Goal: Task Accomplishment & Management: Manage account settings

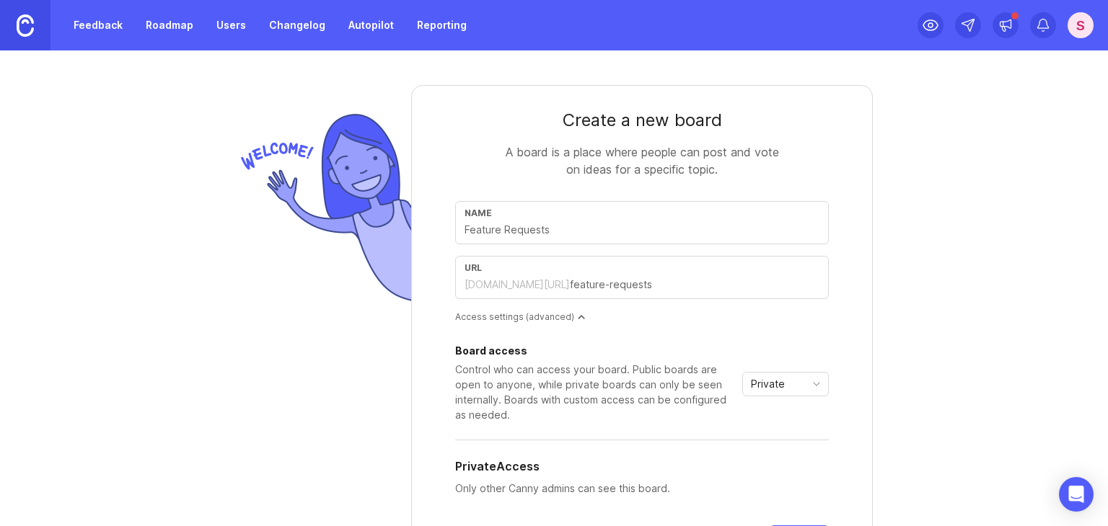
click at [1090, 20] on div "S" at bounding box center [1080, 25] width 26 height 26
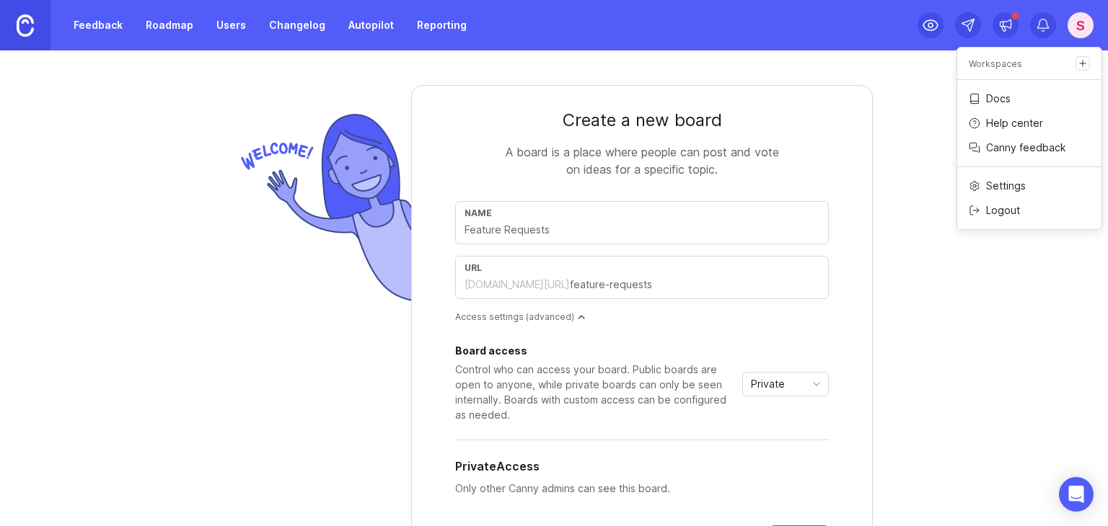
click at [981, 336] on div "Create a new board A board is a place where people can post and vote on ideas f…" at bounding box center [554, 288] width 1108 height 476
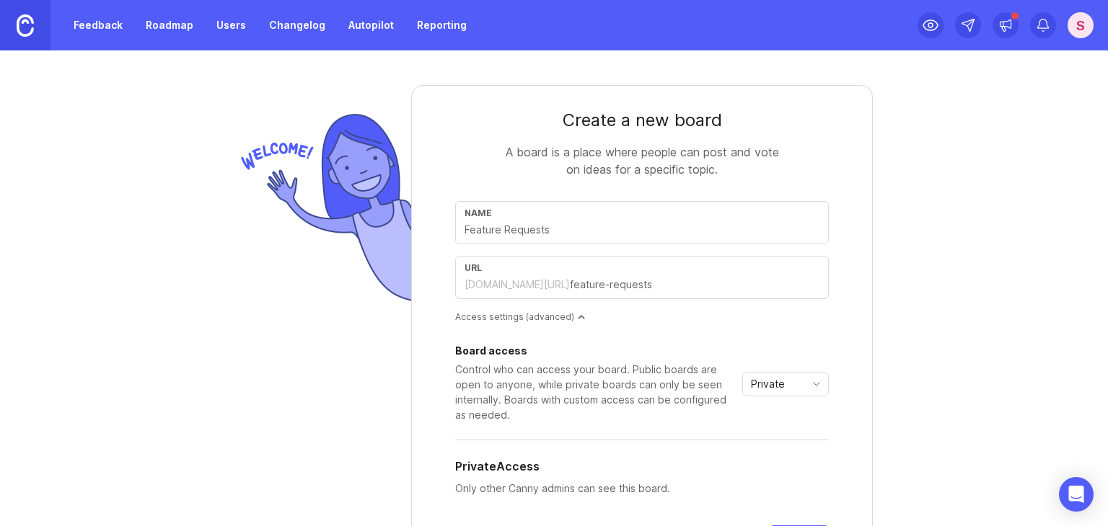
click at [1072, 24] on div "S" at bounding box center [1080, 25] width 26 height 26
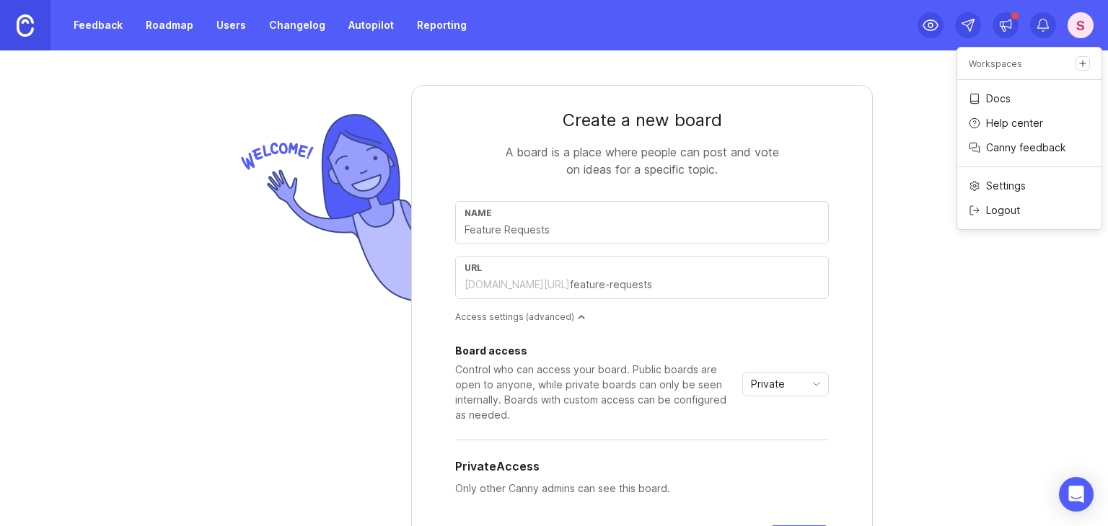
click at [999, 208] on p "Logout" at bounding box center [1003, 210] width 34 height 14
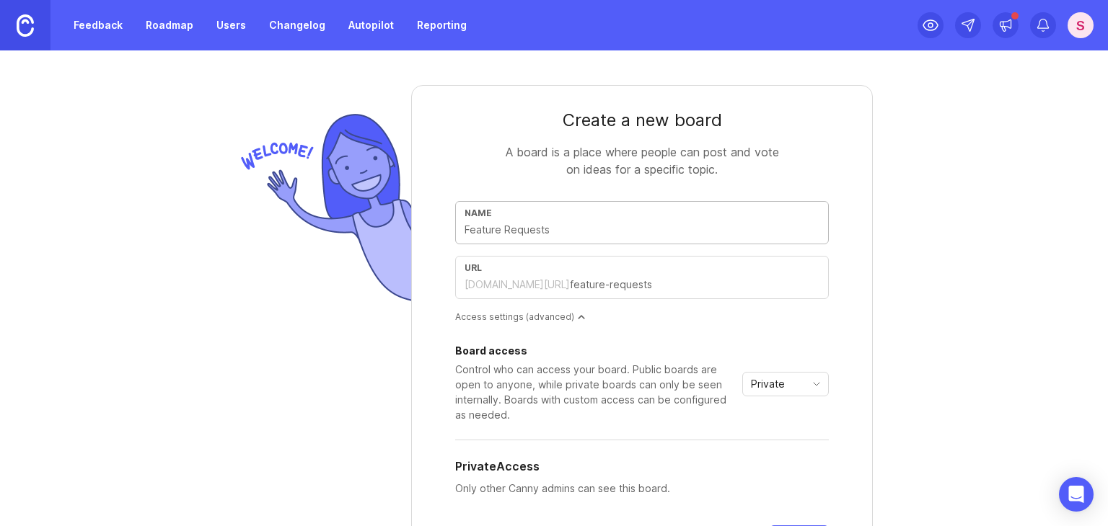
click at [1086, 22] on div "S" at bounding box center [1080, 25] width 26 height 26
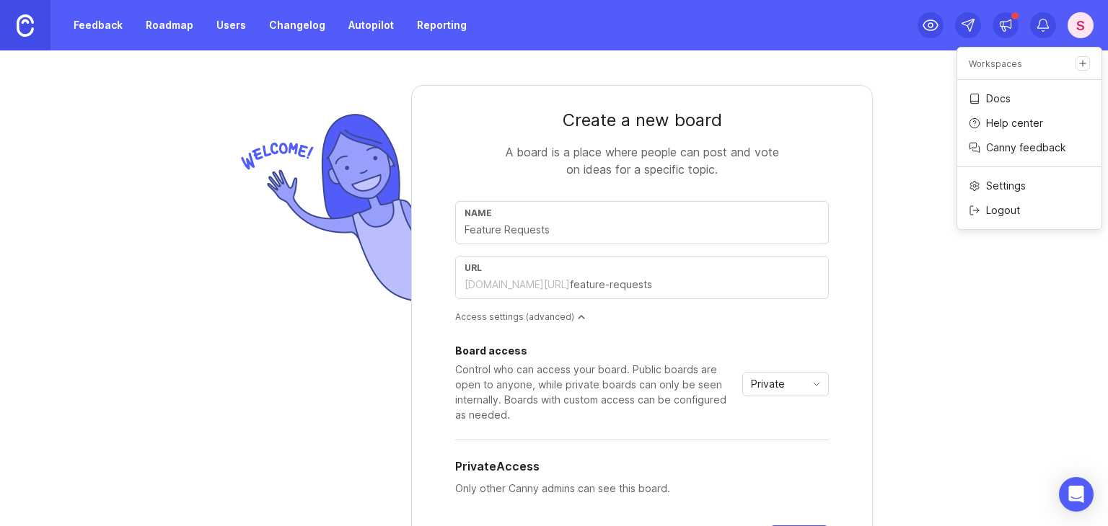
drag, startPoint x: 1079, startPoint y: 326, endPoint x: 1100, endPoint y: 271, distance: 58.7
click at [1079, 327] on div "Create a new board A board is a place where people can post and vote on ideas f…" at bounding box center [554, 288] width 1108 height 476
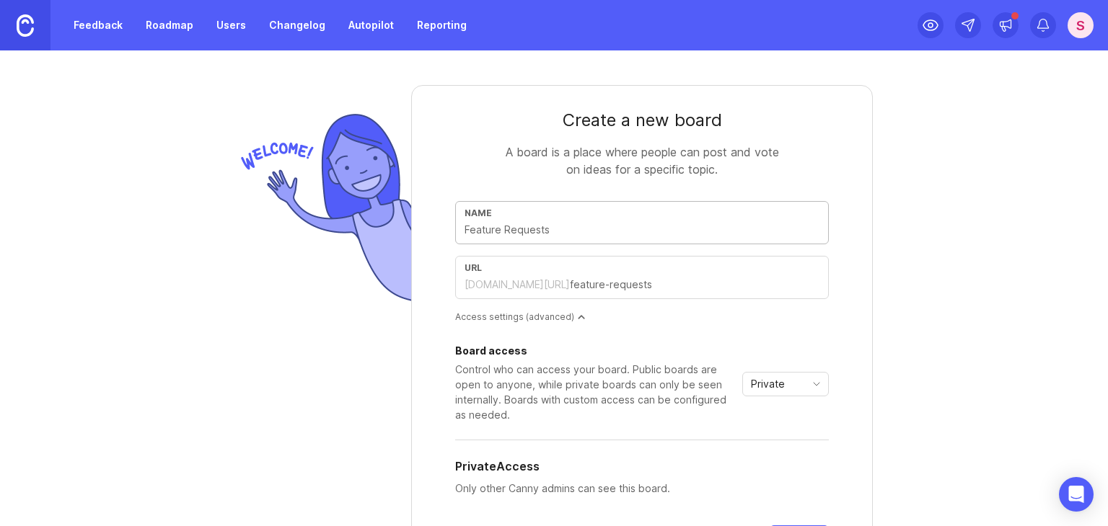
click at [1075, 21] on div "S" at bounding box center [1080, 25] width 26 height 26
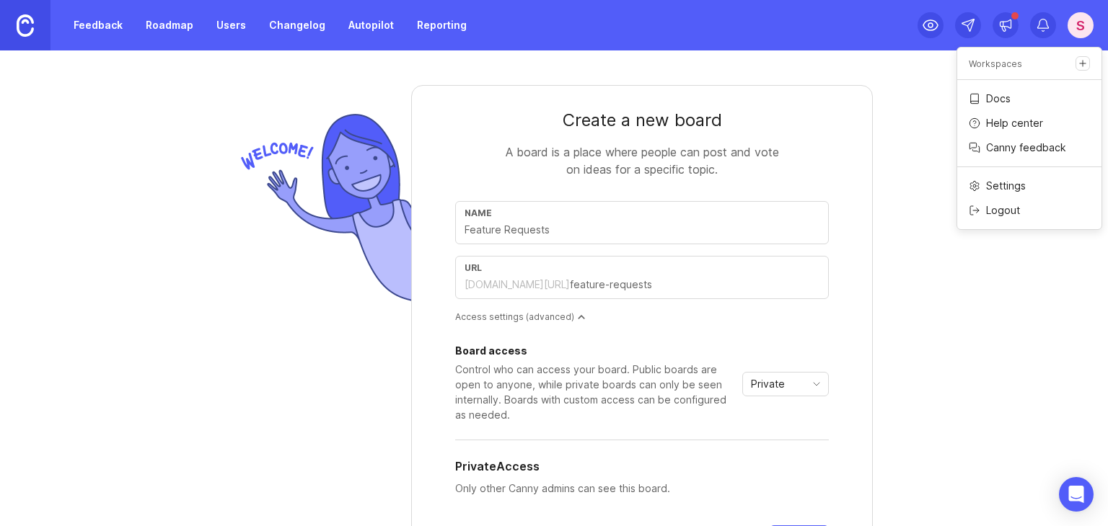
click at [1006, 206] on p "Logout" at bounding box center [1003, 210] width 34 height 14
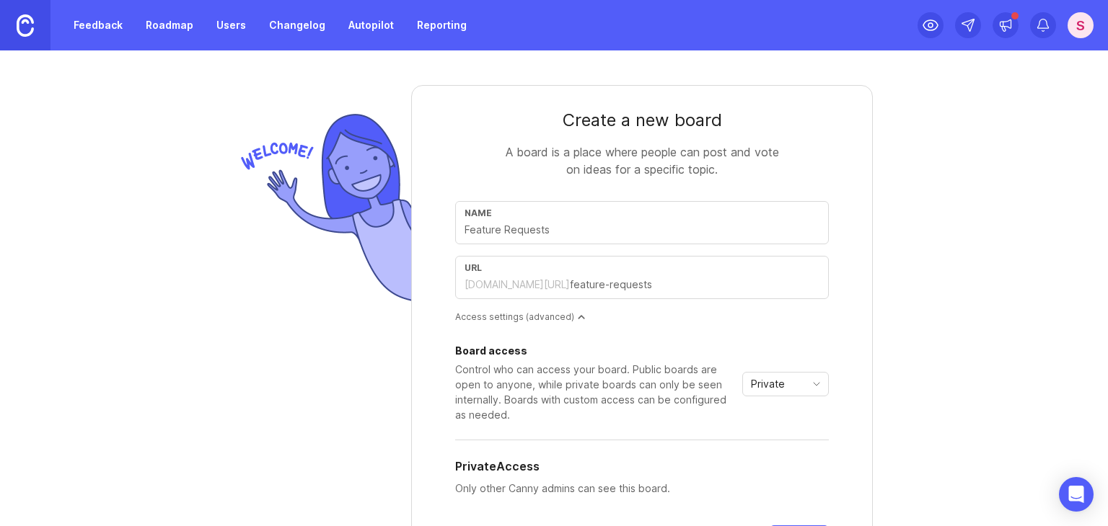
click at [1080, 27] on div "S" at bounding box center [1080, 25] width 26 height 26
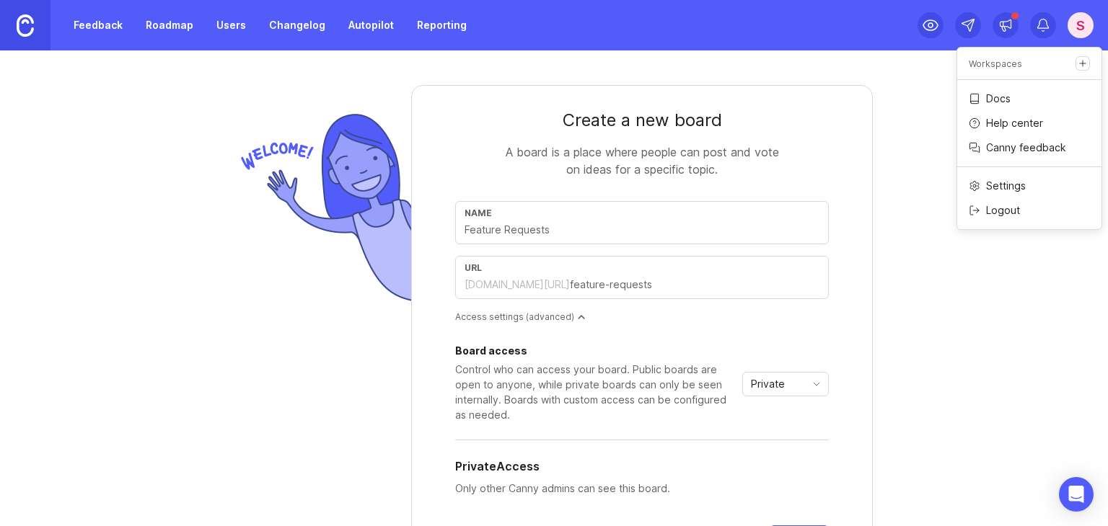
click at [1002, 214] on p "Logout" at bounding box center [1003, 210] width 34 height 14
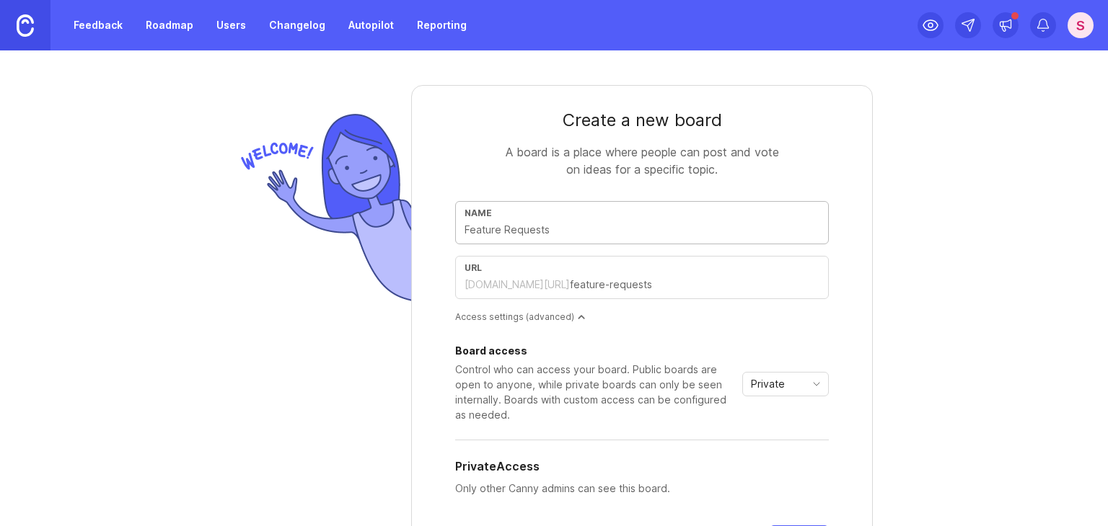
click at [270, 381] on div at bounding box center [323, 402] width 176 height 635
